Goal: Task Accomplishment & Management: Manage account settings

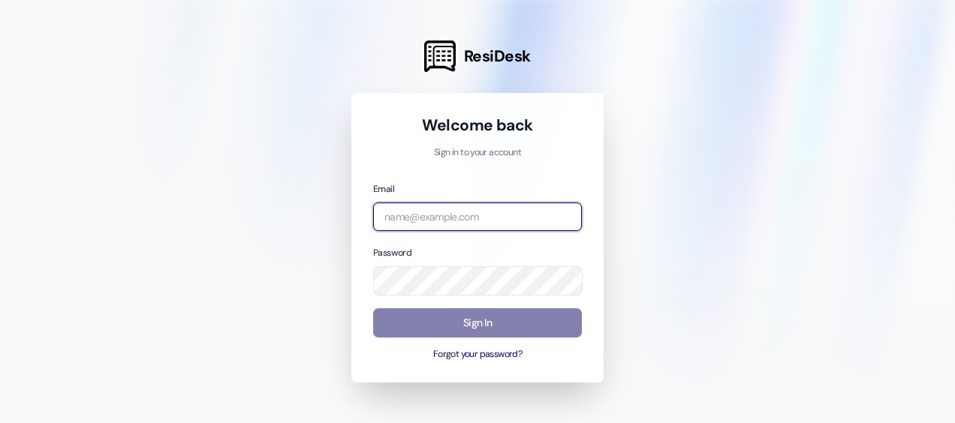
click at [459, 207] on input "email" at bounding box center [477, 217] width 209 height 29
click at [453, 221] on input "email" at bounding box center [477, 217] width 209 height 29
type input "[EMAIL_ADDRESS][DOMAIN_NAME]"
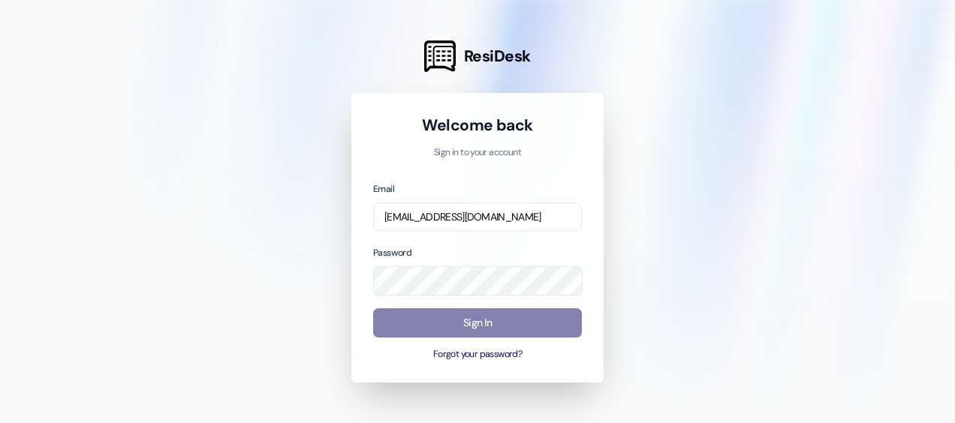
click at [466, 296] on div "Email [EMAIL_ADDRESS][DOMAIN_NAME] Password Sign In Forgot your password?" at bounding box center [477, 271] width 209 height 181
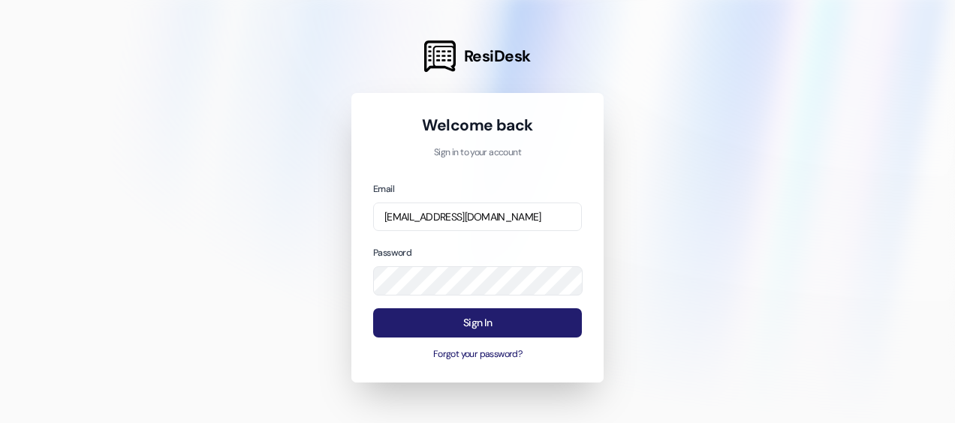
click at [492, 329] on button "Sign In" at bounding box center [477, 322] width 209 height 29
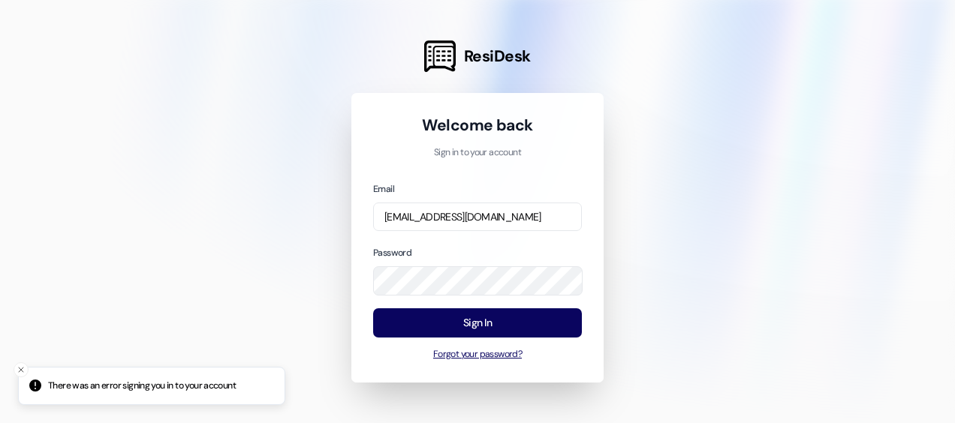
click at [484, 355] on button "Forgot your password?" at bounding box center [477, 355] width 209 height 14
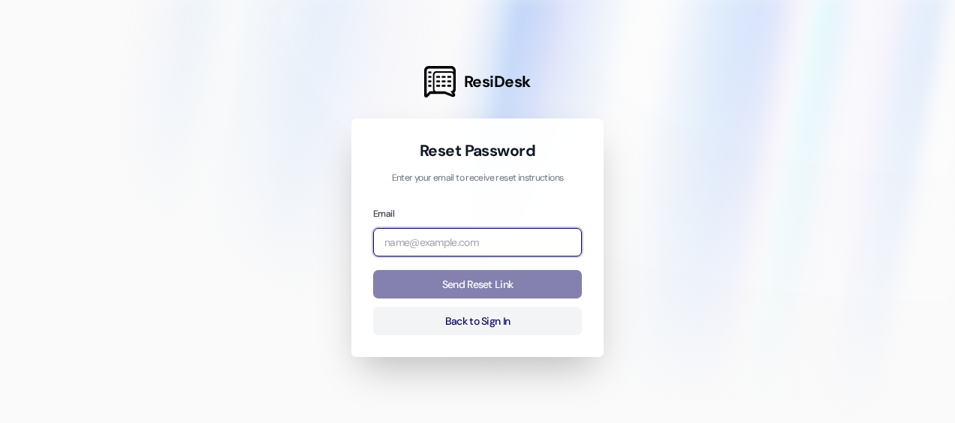
click at [473, 240] on input "email" at bounding box center [477, 242] width 209 height 29
type input "[EMAIL_ADDRESS][DOMAIN_NAME]"
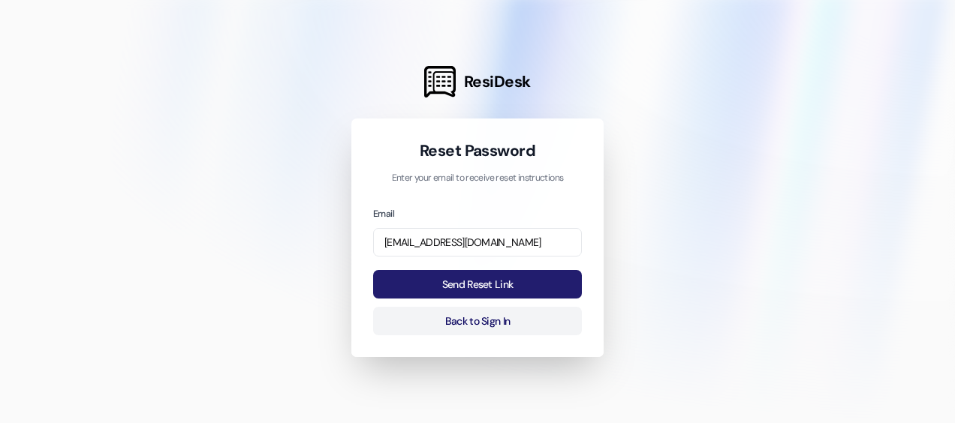
click at [456, 283] on button "Send Reset Link" at bounding box center [477, 284] width 209 height 29
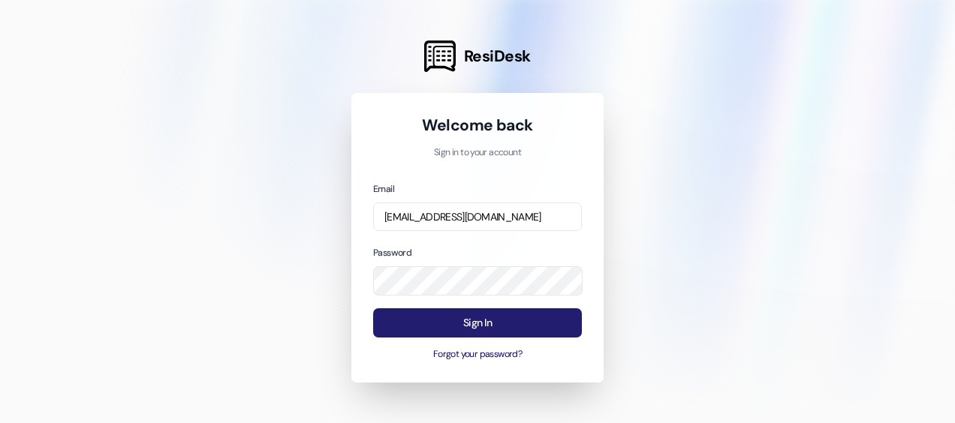
click at [455, 317] on button "Sign In" at bounding box center [477, 322] width 209 height 29
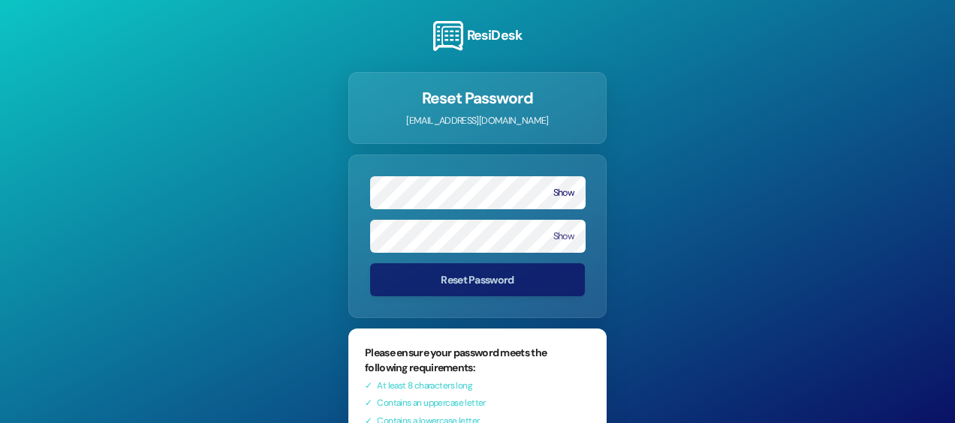
click at [557, 191] on button "Show" at bounding box center [563, 193] width 21 height 11
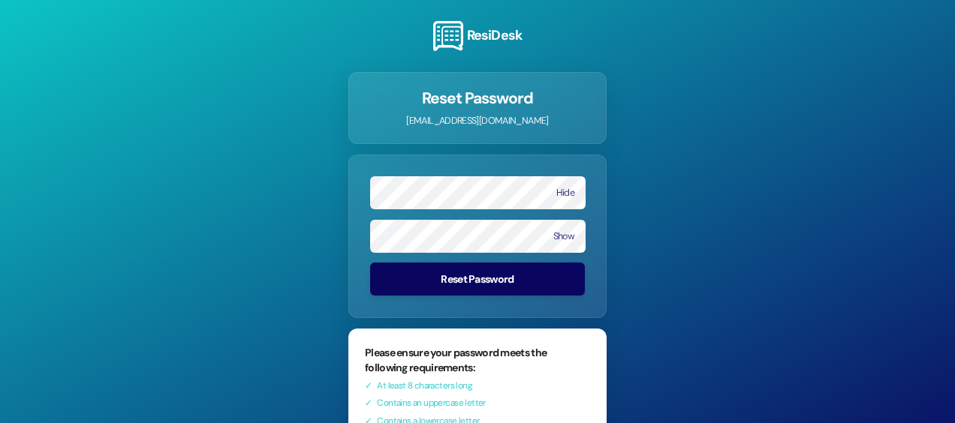
click at [493, 277] on button "Reset Password" at bounding box center [477, 279] width 215 height 33
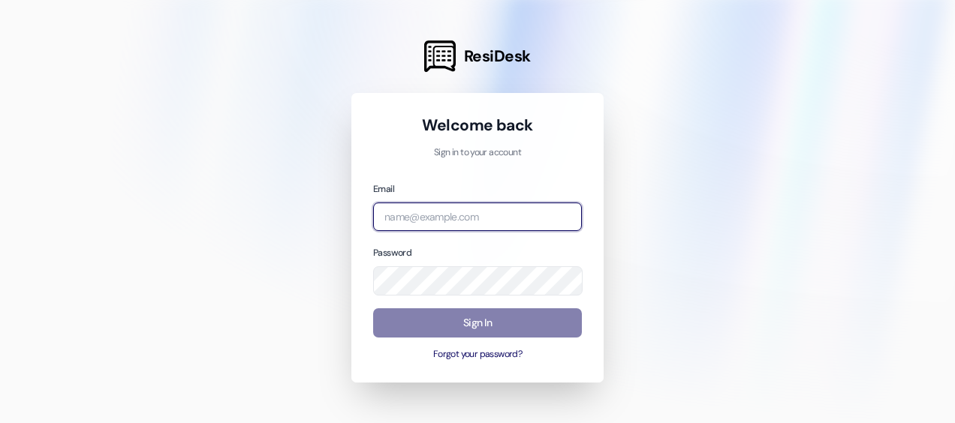
click at [437, 215] on input "email" at bounding box center [477, 217] width 209 height 29
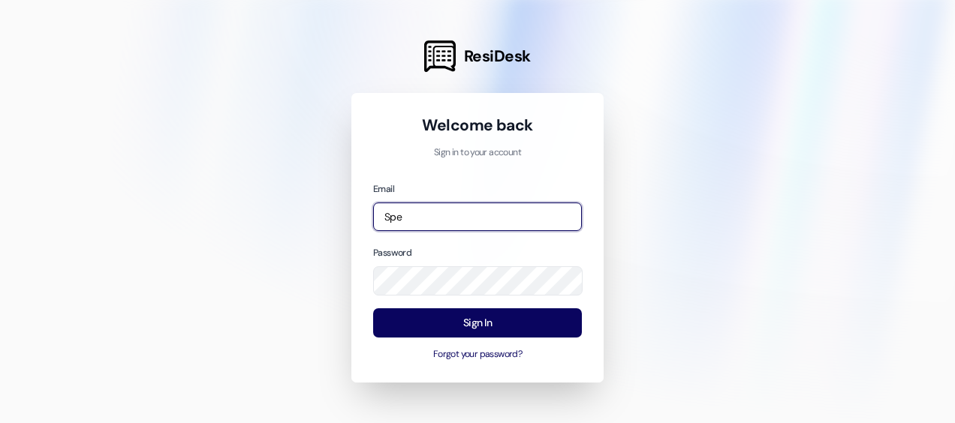
type input "[EMAIL_ADDRESS][DOMAIN_NAME]"
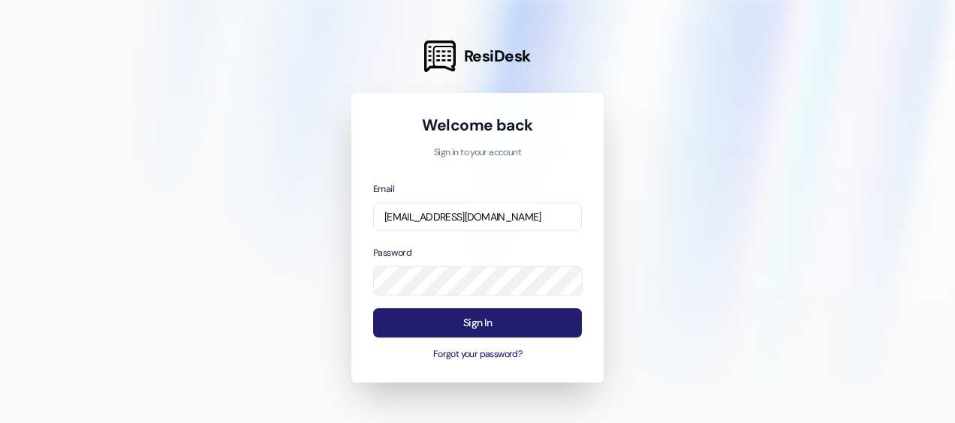
click at [399, 330] on button "Sign In" at bounding box center [477, 322] width 209 height 29
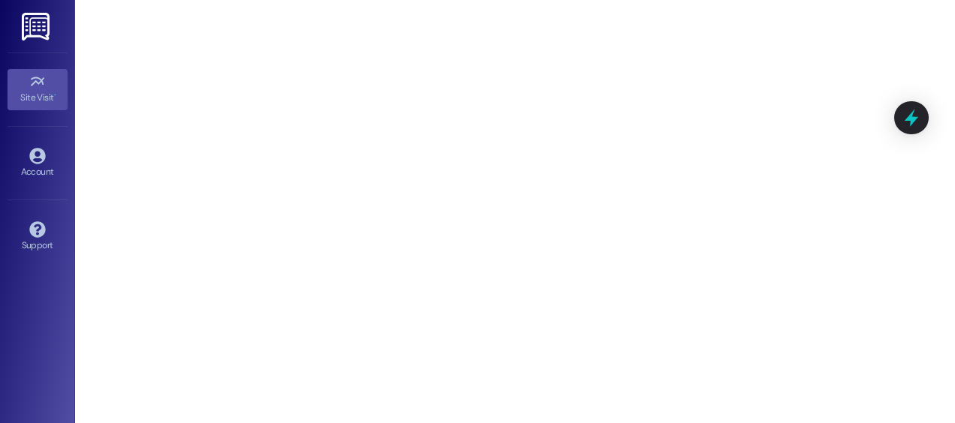
click at [10, 336] on div "Site Visit • Go to Site Visit Account Go to Account Support Go to Support" at bounding box center [37, 211] width 75 height 423
click at [48, 20] on img at bounding box center [37, 27] width 31 height 28
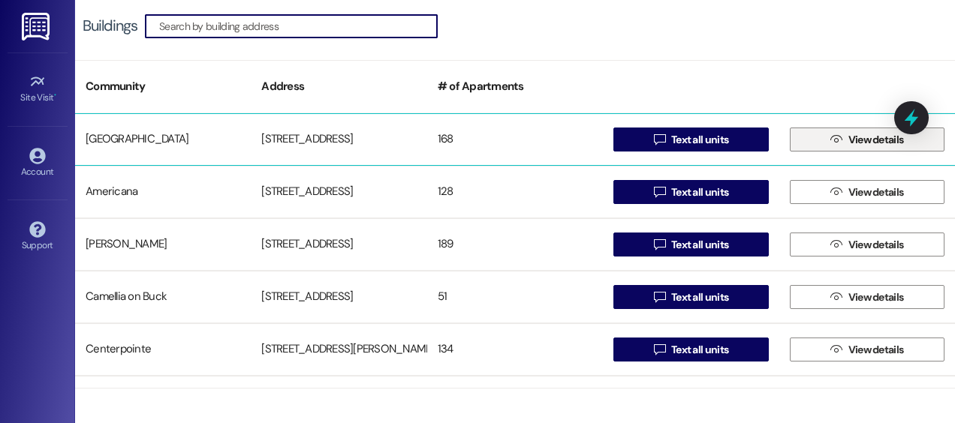
click at [851, 146] on span "View details" at bounding box center [876, 140] width 56 height 16
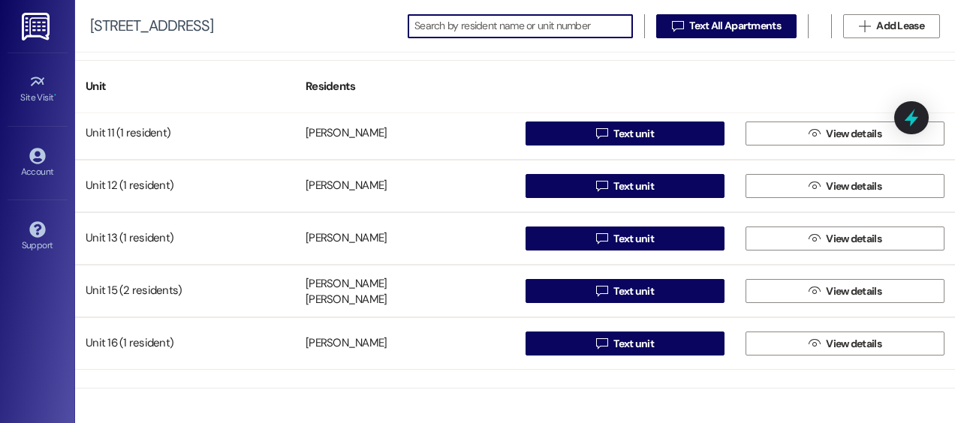
scroll to position [450, 0]
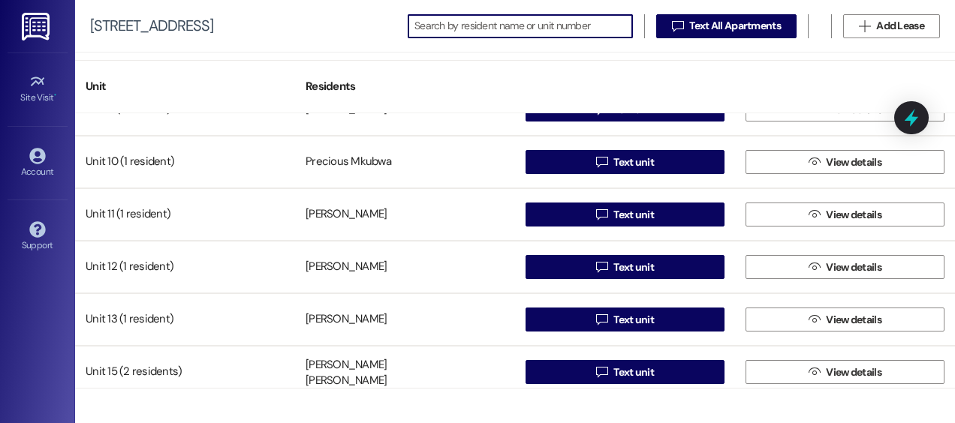
click at [31, 15] on img at bounding box center [37, 27] width 31 height 28
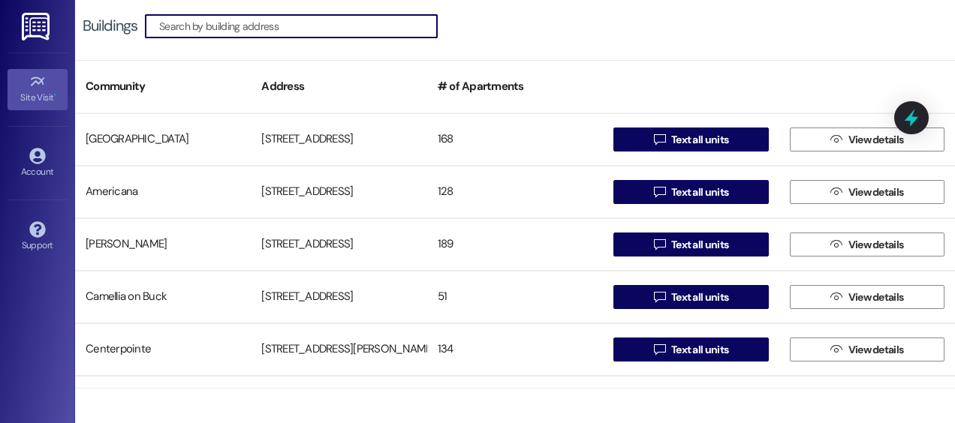
click at [26, 98] on div "Site Visit •" at bounding box center [37, 97] width 75 height 15
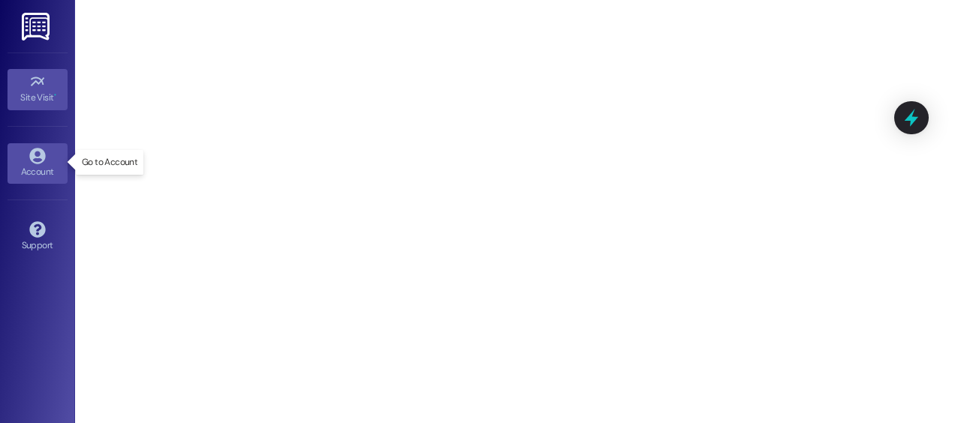
click at [30, 159] on icon at bounding box center [37, 156] width 17 height 17
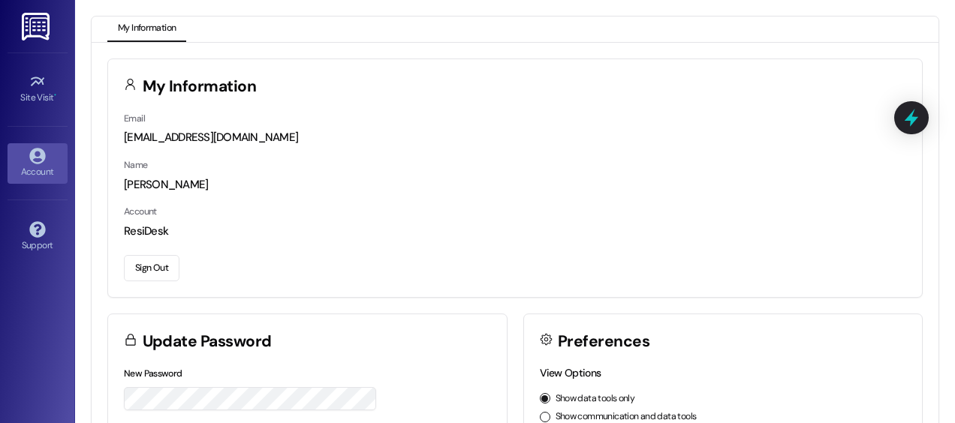
click at [54, 152] on link "Account" at bounding box center [38, 163] width 60 height 41
click at [152, 26] on button "My Information" at bounding box center [146, 30] width 79 height 26
click at [14, 339] on div "Site Visit • Go to Site Visit Account Go to Account Support Go to Support" at bounding box center [37, 211] width 75 height 423
click at [41, 164] on div "Account" at bounding box center [37, 171] width 75 height 15
click at [32, 90] on div "Site Visit •" at bounding box center [37, 97] width 75 height 15
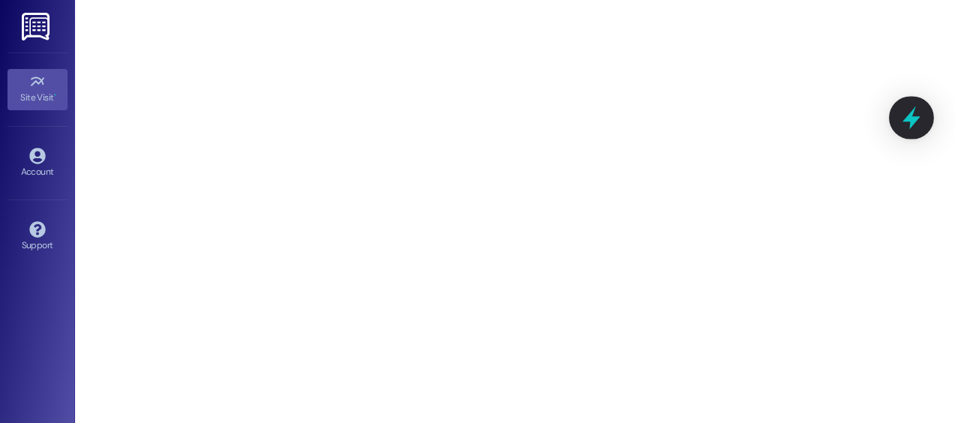
click at [908, 115] on icon at bounding box center [911, 118] width 18 height 23
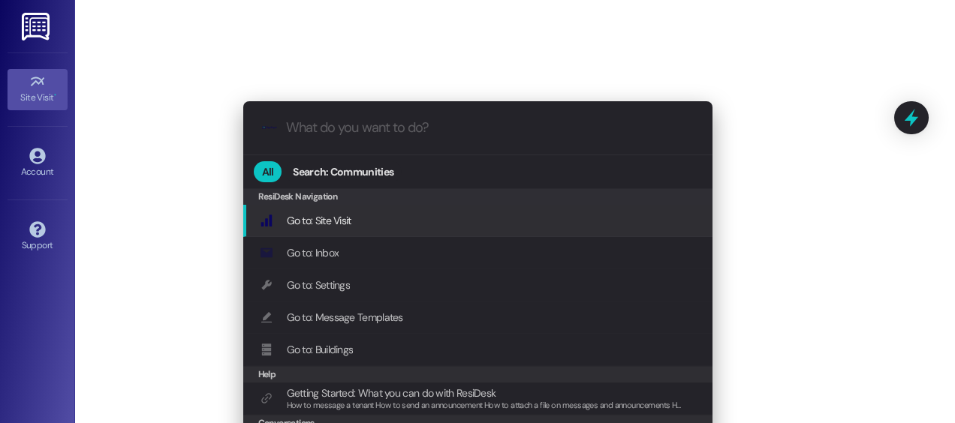
click at [125, 132] on div ".cls-1{fill:#0a055f;}.cls-2{fill:#0cc4c4;} resideskLogoBlueOrange All Search: C…" at bounding box center [477, 211] width 955 height 423
